Goal: Task Accomplishment & Management: Complete application form

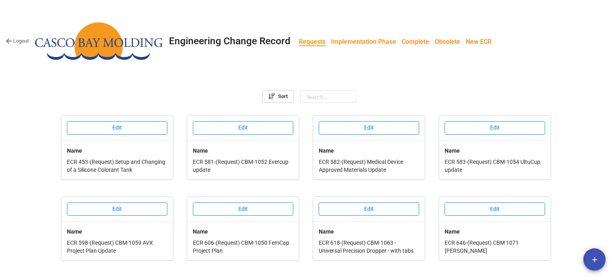
scroll to position [313, 0]
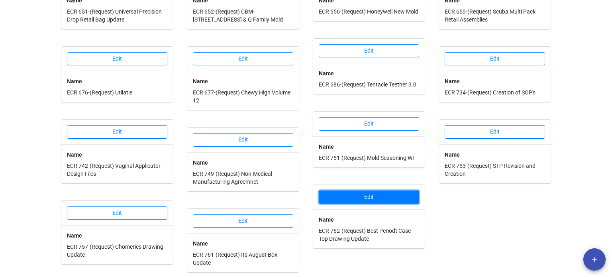
click at [364, 198] on button "Edit" at bounding box center [369, 198] width 100 height 14
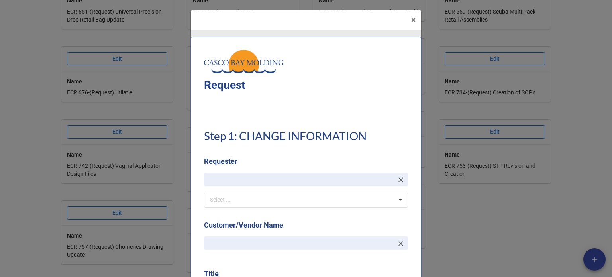
type textarea "x"
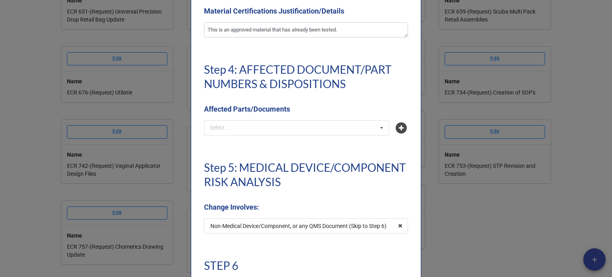
scroll to position [1794, 0]
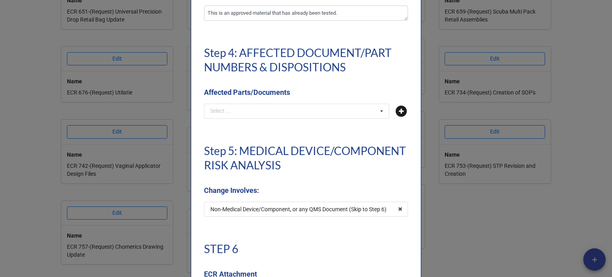
click at [399, 112] on icon at bounding box center [401, 111] width 11 height 11
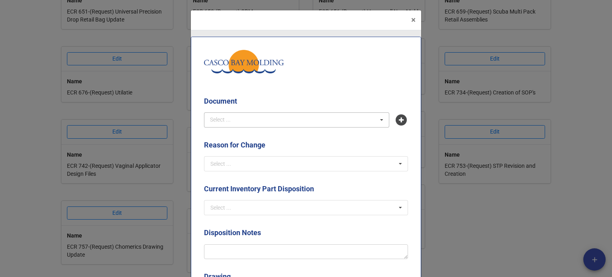
click at [257, 121] on div "Select ... No results found." at bounding box center [296, 119] width 185 height 15
type input "a0tp"
click at [263, 132] on span "A0TP-7ZGE - Best Periodt Case Top" at bounding box center [254, 135] width 87 height 6
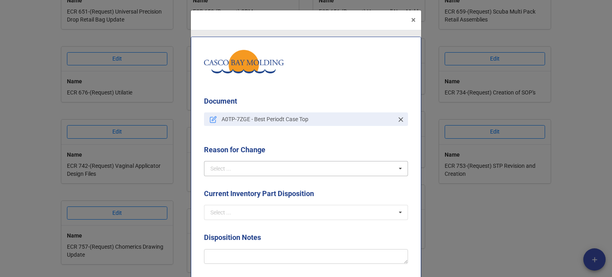
drag, startPoint x: 279, startPoint y: 157, endPoint x: 287, endPoint y: 165, distance: 11.3
click at [283, 161] on div "Reason for Change Select ... Create Revise Obsolete Replace Δ QTY Deviation" at bounding box center [306, 160] width 204 height 32
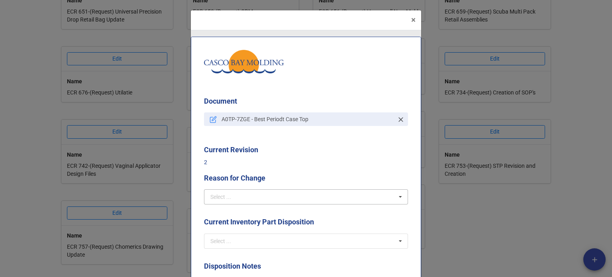
click at [287, 165] on p "2" at bounding box center [306, 162] width 204 height 8
click at [252, 201] on input "text" at bounding box center [306, 197] width 203 height 14
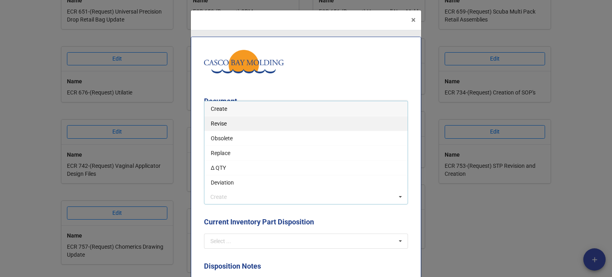
click at [224, 121] on span "Revise" at bounding box center [219, 123] width 16 height 6
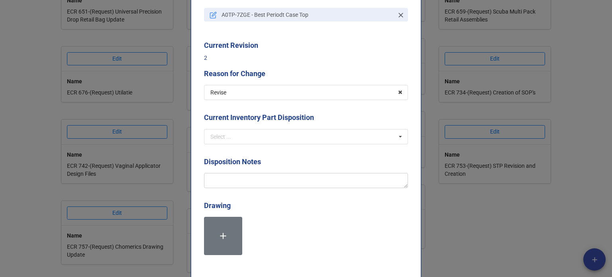
scroll to position [120, 0]
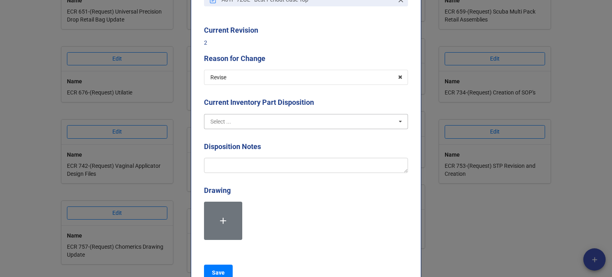
click at [242, 118] on input "text" at bounding box center [306, 121] width 203 height 14
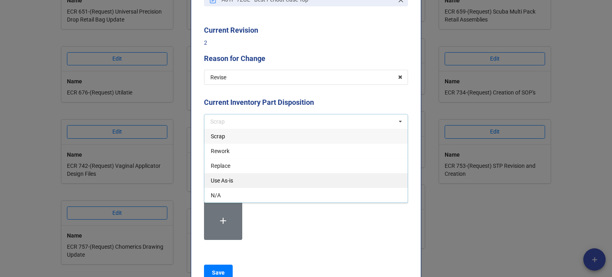
click at [232, 182] on div "Use As-is" at bounding box center [305, 180] width 203 height 15
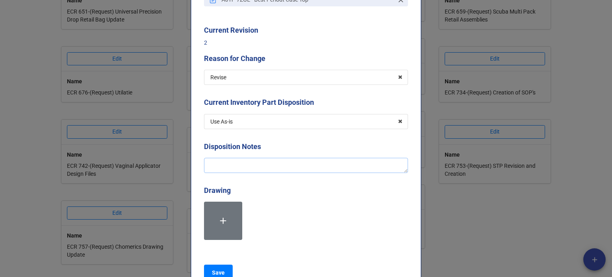
click at [244, 170] on textarea at bounding box center [306, 165] width 204 height 15
type textarea "x"
type textarea "A"
type textarea "x"
type textarea "Ad"
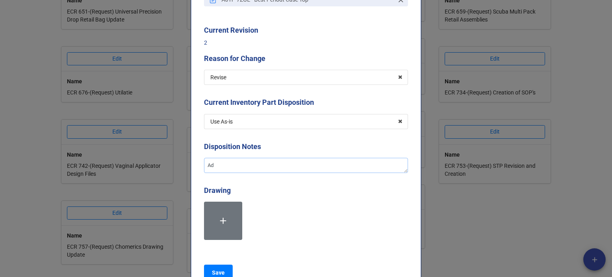
type textarea "x"
type textarea "Add"
type textarea "x"
type textarea "Addin"
type textarea "x"
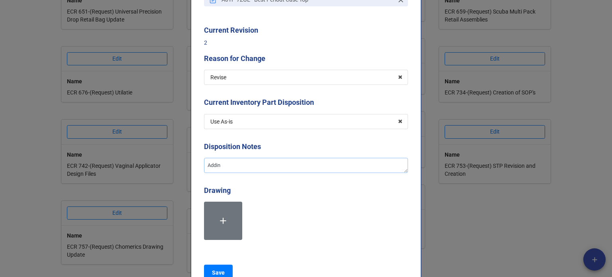
type textarea "Adding"
type textarea "x"
type textarea "Adding"
type textarea "x"
type textarea "Adding t"
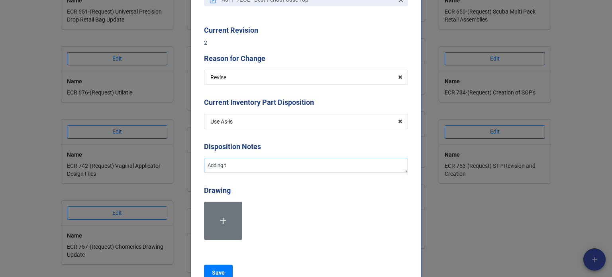
type textarea "x"
type textarea "Adding th"
type textarea "x"
type textarea "Adding the"
type textarea "x"
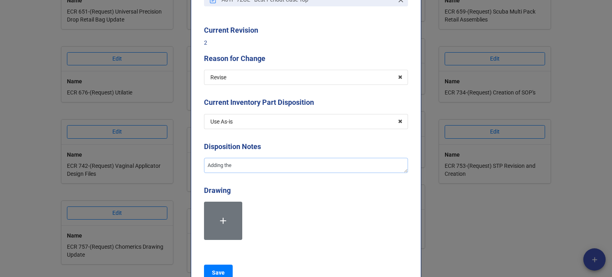
type textarea "Adding the s"
type textarea "x"
type textarea "Adding the se"
type textarea "x"
type textarea "Adding the sec"
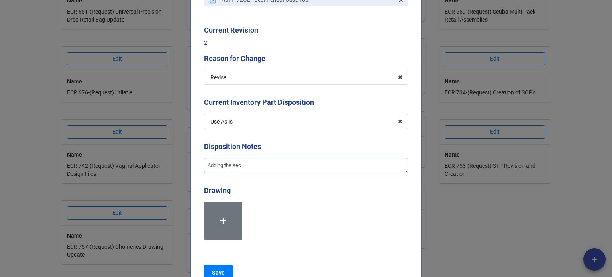
type textarea "x"
type textarea "Adding the seco"
type textarea "x"
type textarea "Adding the secon"
type textarea "x"
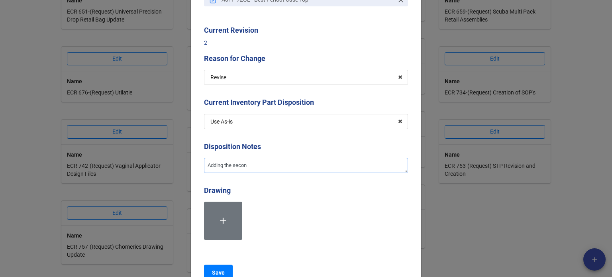
type textarea "Adding the second"
type textarea "x"
type textarea "Adding the second"
type textarea "x"
type textarea "Adding the second K"
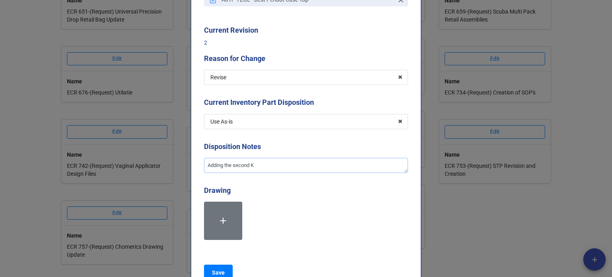
type textarea "x"
type textarea "Adding the second KE"
type textarea "x"
type textarea "Adding the second KEG"
type textarea "x"
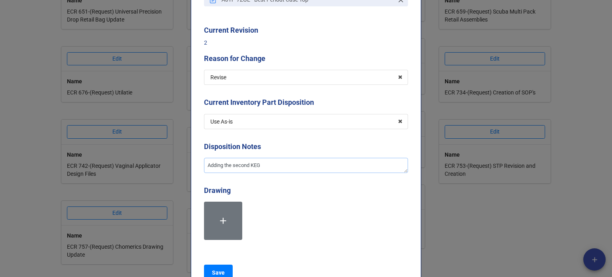
type textarea "Adding the second KEG"
type textarea "x"
type textarea "Adding the second KEG m"
type textarea "x"
type textarea "Adding the second KEG ma"
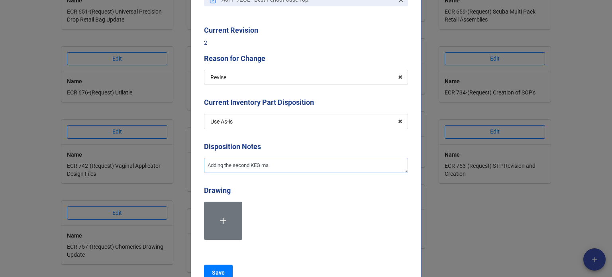
type textarea "x"
type textarea "Adding the second KEG mag"
type textarea "x"
type textarea "Adding the second KEG ma"
type textarea "x"
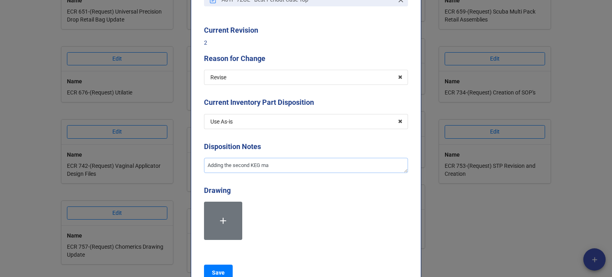
type textarea "Adding the second KEG mat"
type textarea "x"
type textarea "Adding the second KEG mate"
type textarea "x"
type textarea "Adding the second KEG materi"
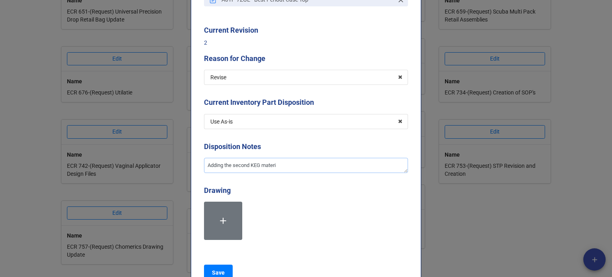
type textarea "x"
type textarea "Adding the second KEG materia"
type textarea "x"
type textarea "Adding the second KEG material"
type textarea "x"
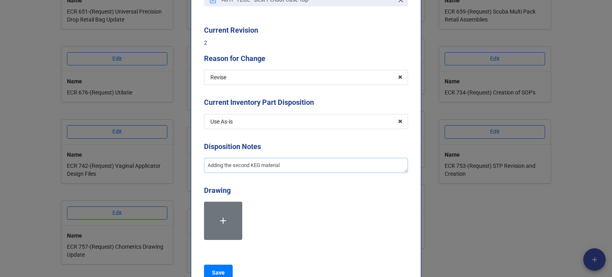
type textarea "Adding the second KEG material"
type textarea "x"
type textarea "Adding the second KEG material t"
type textarea "x"
type textarea "Adding the second KEG material to"
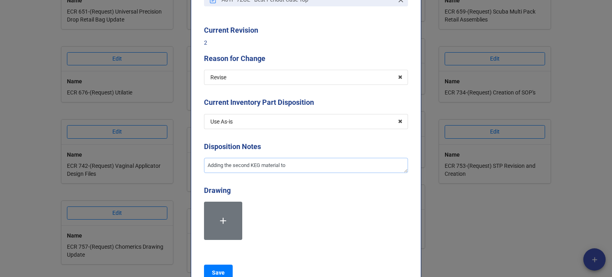
type textarea "x"
type textarea "Adding the second KEG material to"
type textarea "x"
type textarea "Adding the second KEG material to t"
type textarea "x"
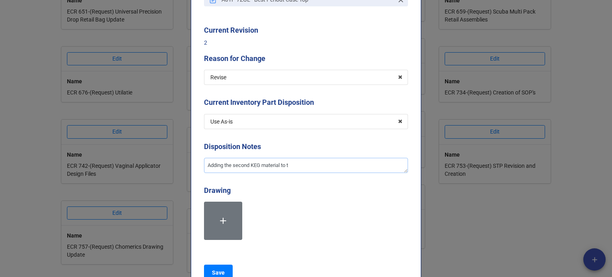
type textarea "Adding the second KEG material to th"
type textarea "x"
type textarea "Adding the second KEG material to the"
type textarea "x"
type textarea "Adding the second KEG material to the"
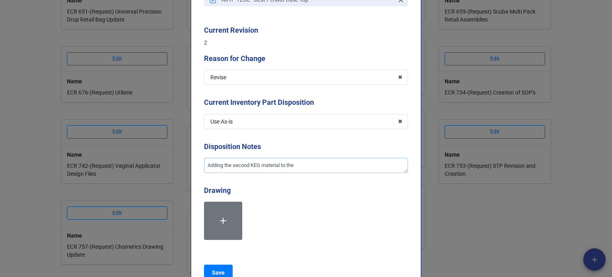
type textarea "x"
type textarea "Adding the second KEG material to the a"
type textarea "x"
type textarea "Adding the second KEG material to the ap"
type textarea "x"
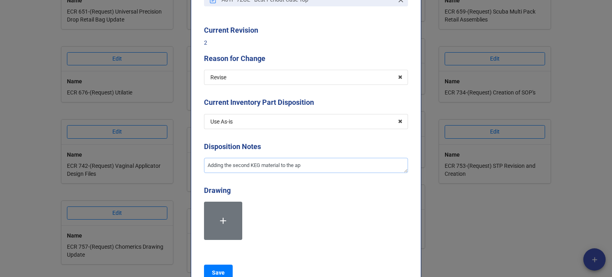
type textarea "Adding the second KEG material to the app"
type textarea "x"
type textarea "Adding the second KEG material to the appr"
type textarea "x"
type textarea "Adding the second KEG material to the appro"
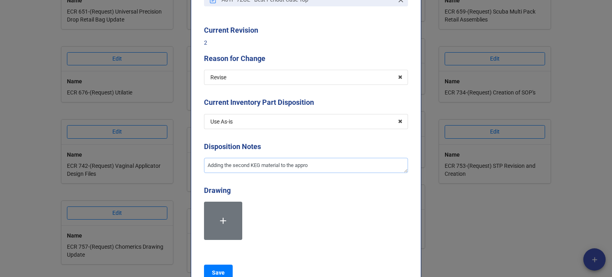
type textarea "x"
type textarea "Adding the second KEG material to the approv"
type textarea "x"
type textarea "Adding the second KEG material to the approve"
type textarea "x"
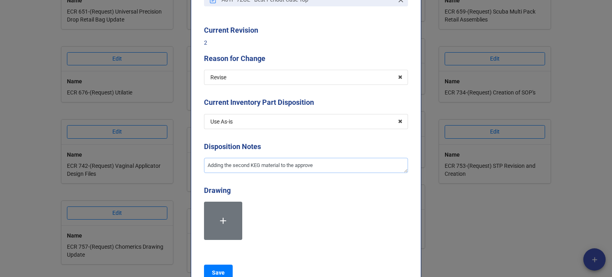
type textarea "Adding the second KEG material to the approved"
type textarea "x"
type textarea "Adding the second KEG material to the approved"
type textarea "x"
type textarea "Adding the second KEG material to the approved m"
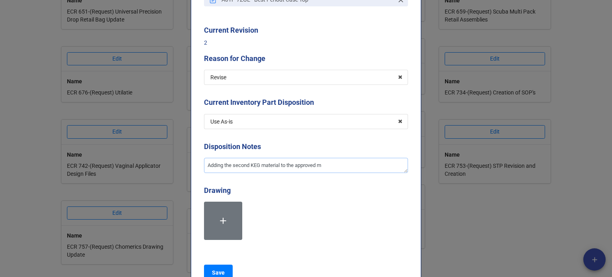
type textarea "x"
type textarea "Adding the second KEG material to the approved ma"
type textarea "x"
type textarea "Adding the second KEG material to the approved mat"
type textarea "x"
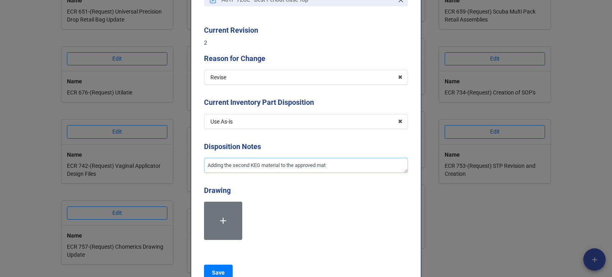
type textarea "Adding the second KEG material to the approved mati"
type textarea "x"
type textarea "Adding the second KEG material to the approved matie"
type textarea "x"
type textarea "Adding the second KEG material to the approved [PERSON_NAME]"
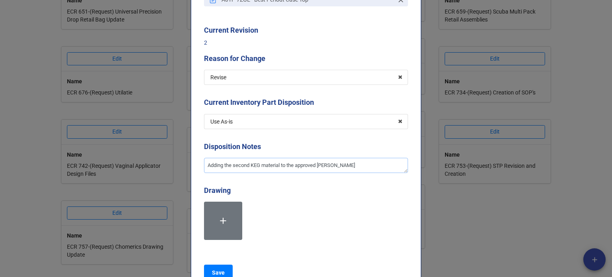
type textarea "x"
type textarea "Adding the second KEG material to the approved matierl"
type textarea "x"
type textarea "Adding the second KEG material to the approved matierla"
type textarea "x"
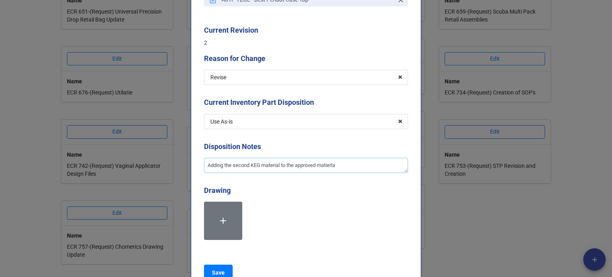
type textarea "Adding the second KEG material to the approved matierlas"
type textarea "x"
type textarea "Adding the second KEG material to the approved matierlas."
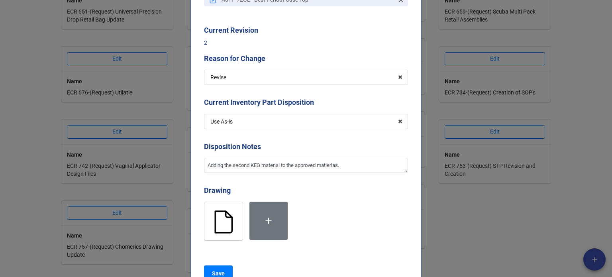
drag, startPoint x: 324, startPoint y: 166, endPoint x: 290, endPoint y: 174, distance: 35.3
click at [290, 174] on div "Disposition Notes Adding the second KEG material to the approved matierlas." at bounding box center [306, 159] width 204 height 37
click at [350, 165] on textarea "Adding the second KEG material to the approved matierlas." at bounding box center [306, 165] width 204 height 15
type textarea "x"
type textarea "Adding the second KEG material to the approved matierlas"
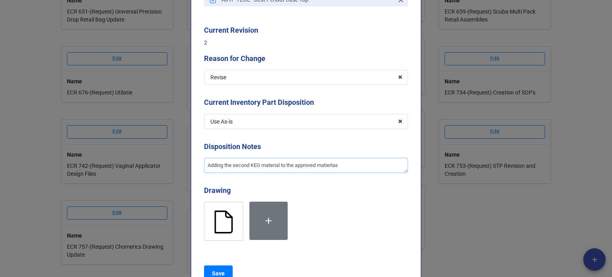
type textarea "x"
type textarea "Adding the second KEG material to the approved matierla"
type textarea "x"
type textarea "Adding the second KEG material to the approved matierl"
type textarea "x"
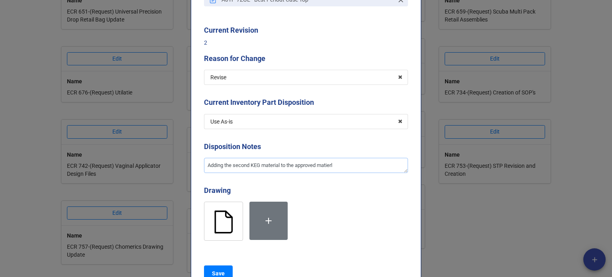
type textarea "Adding the second KEG material to the approved [PERSON_NAME]"
type textarea "x"
type textarea "Adding the second KEG material to the approved matie"
type textarea "x"
type textarea "Adding the second KEG material to the approved mati"
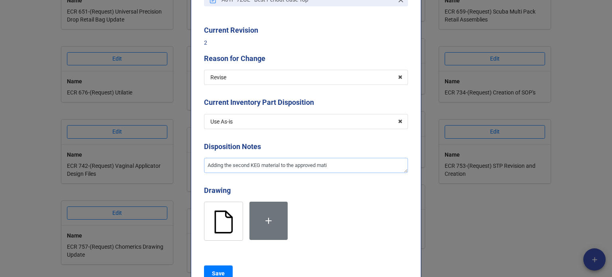
type textarea "x"
type textarea "Adding the second KEG material to the approved mat"
type textarea "x"
type textarea "Adding the second KEG material to the approved mate"
type textarea "x"
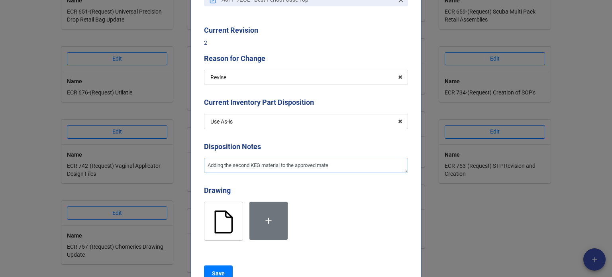
type textarea "Adding the second KEG material to the approved mater"
type textarea "x"
type textarea "Adding the second KEG material to the approved materi"
type textarea "x"
type textarea "Adding the second KEG material to the approved material"
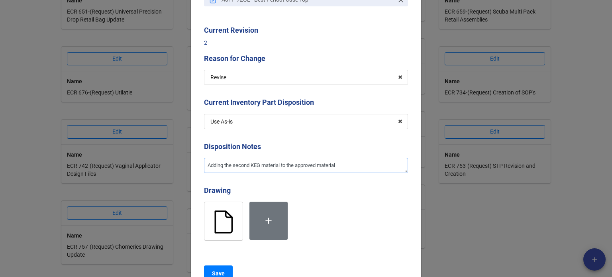
type textarea "x"
type textarea "Adding the second KEG material to the approved materials"
type textarea "x"
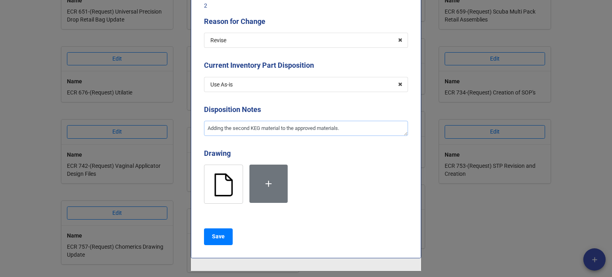
scroll to position [199, 0]
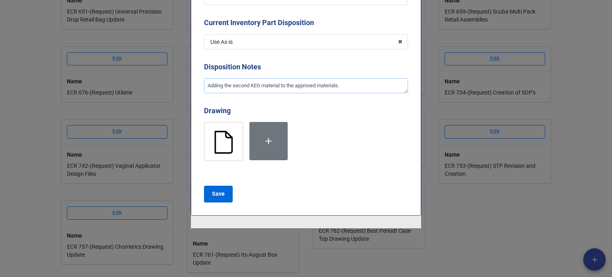
type textarea "Adding the second KEG material to the approved materials."
click at [220, 197] on b "Save" at bounding box center [218, 194] width 13 height 8
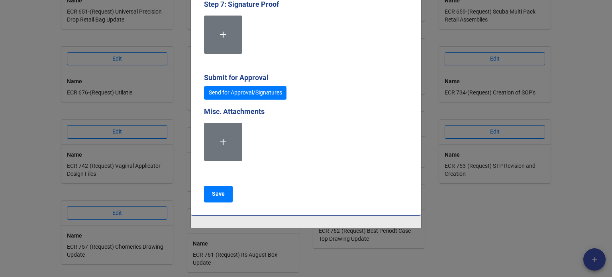
scroll to position [2206, 0]
click at [218, 190] on b "Save" at bounding box center [218, 193] width 13 height 8
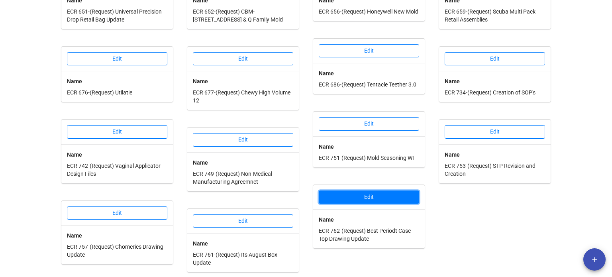
click at [380, 198] on button "Edit" at bounding box center [369, 198] width 100 height 14
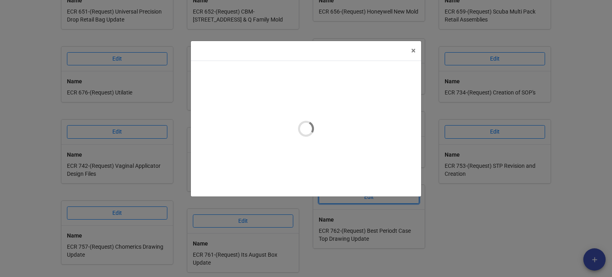
type textarea "x"
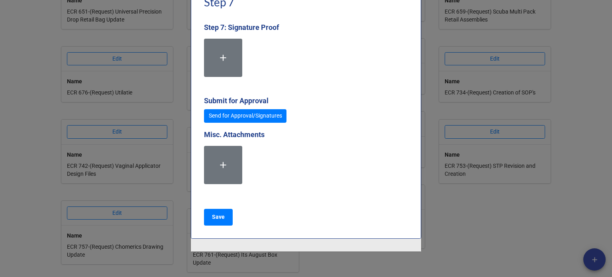
scroll to position [2192, 0]
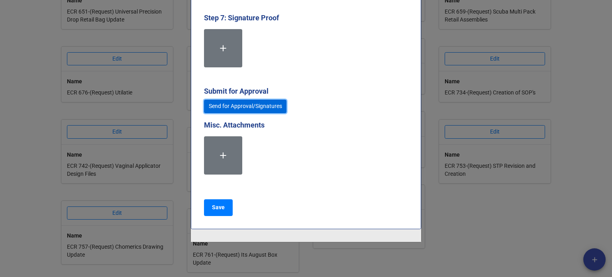
click at [239, 110] on link "Send for Approval/Signatures" at bounding box center [245, 107] width 83 height 14
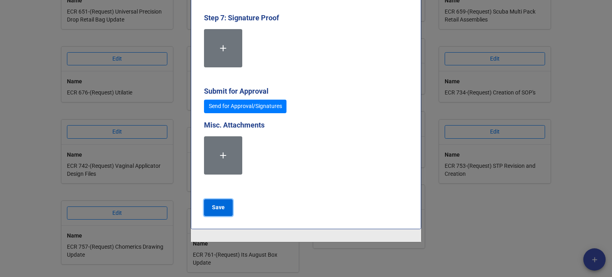
click at [215, 210] on b "Save" at bounding box center [218, 207] width 13 height 8
